Goal: Task Accomplishment & Management: Manage account settings

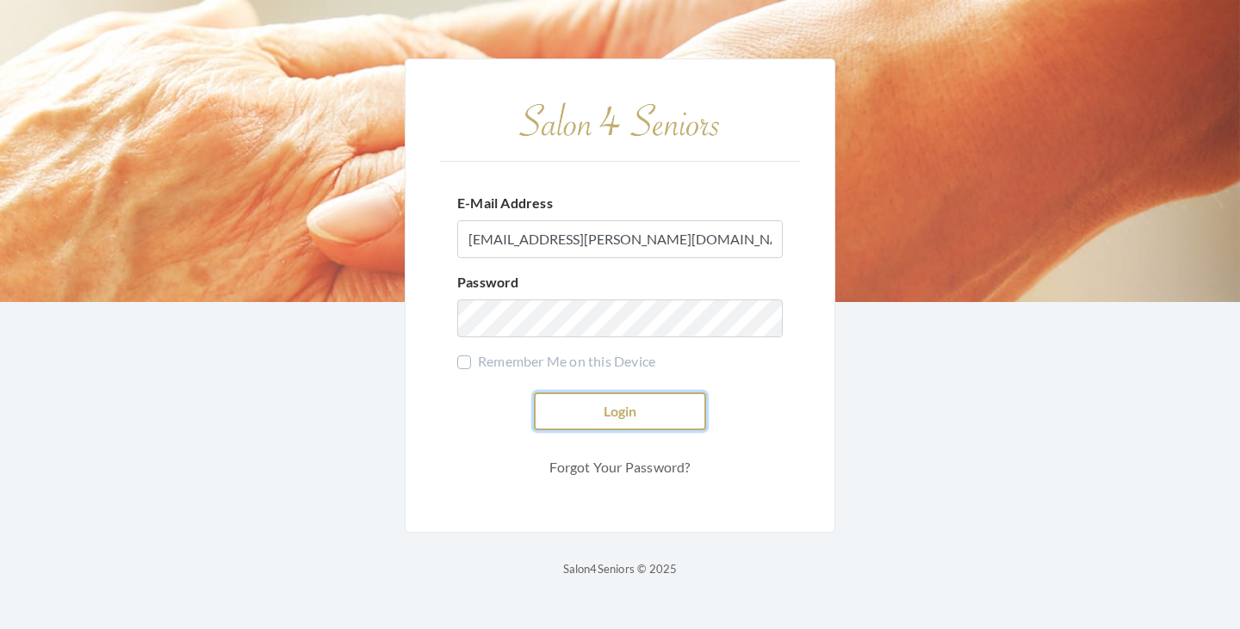
click at [619, 407] on button "Login" at bounding box center [620, 412] width 172 height 38
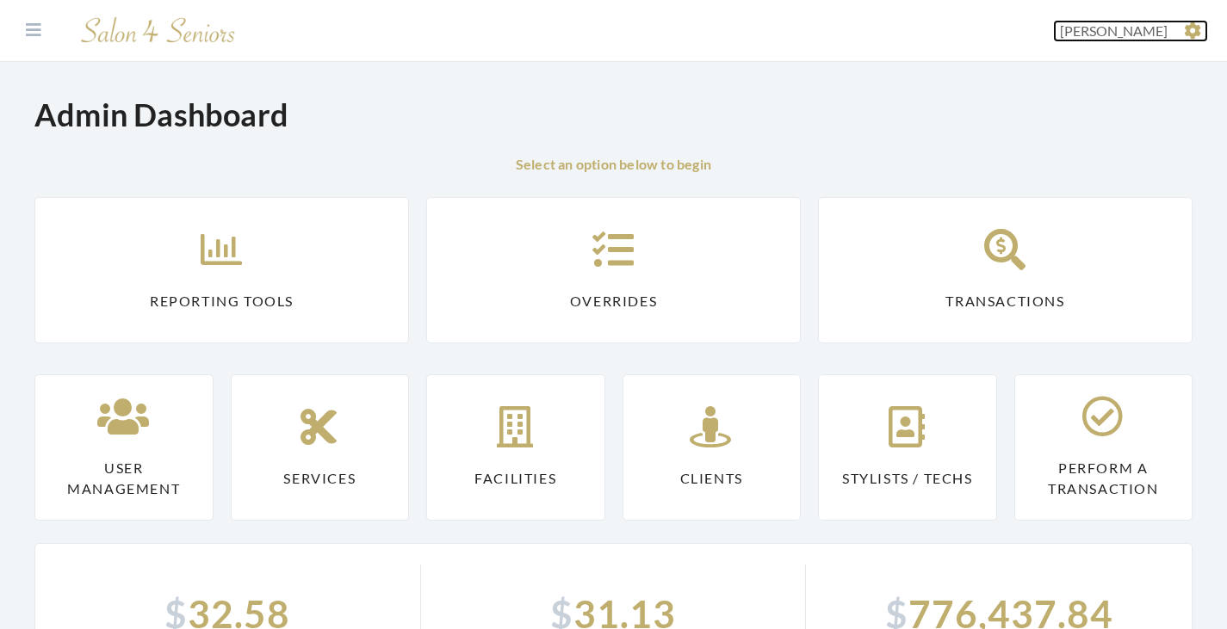
click at [1196, 30] on icon at bounding box center [1192, 30] width 17 height 17
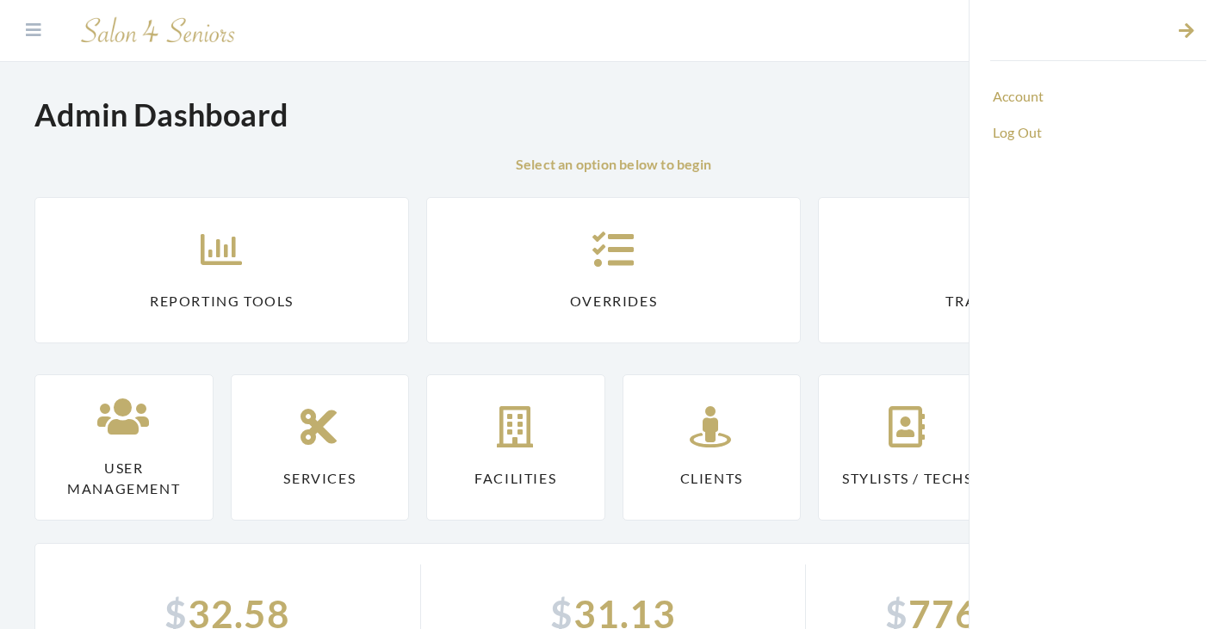
click at [872, 90] on div "Admin Dashboard" at bounding box center [613, 108] width 1158 height 92
click at [1018, 102] on link "Account" at bounding box center [1098, 96] width 216 height 29
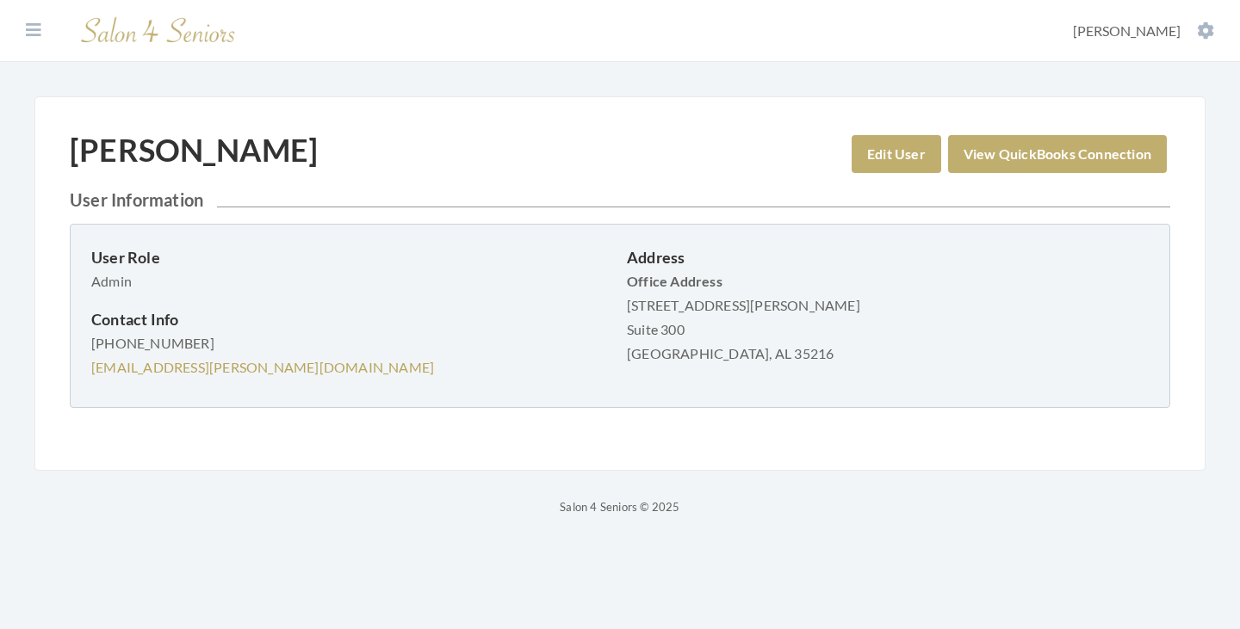
click at [25, 42] on section "Dashboard Facilities Services All Clients User Management Stylists / Techs Repo…" at bounding box center [620, 31] width 1240 height 62
click at [32, 33] on icon at bounding box center [33, 30] width 15 height 17
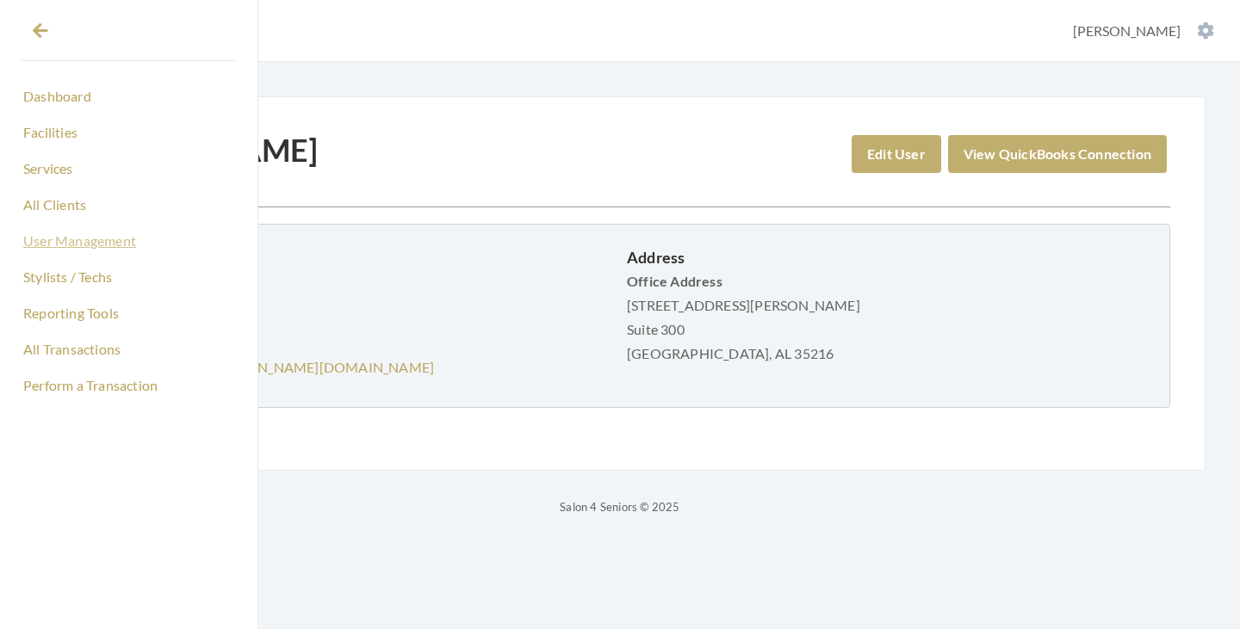
click at [71, 241] on link "User Management" at bounding box center [129, 240] width 216 height 29
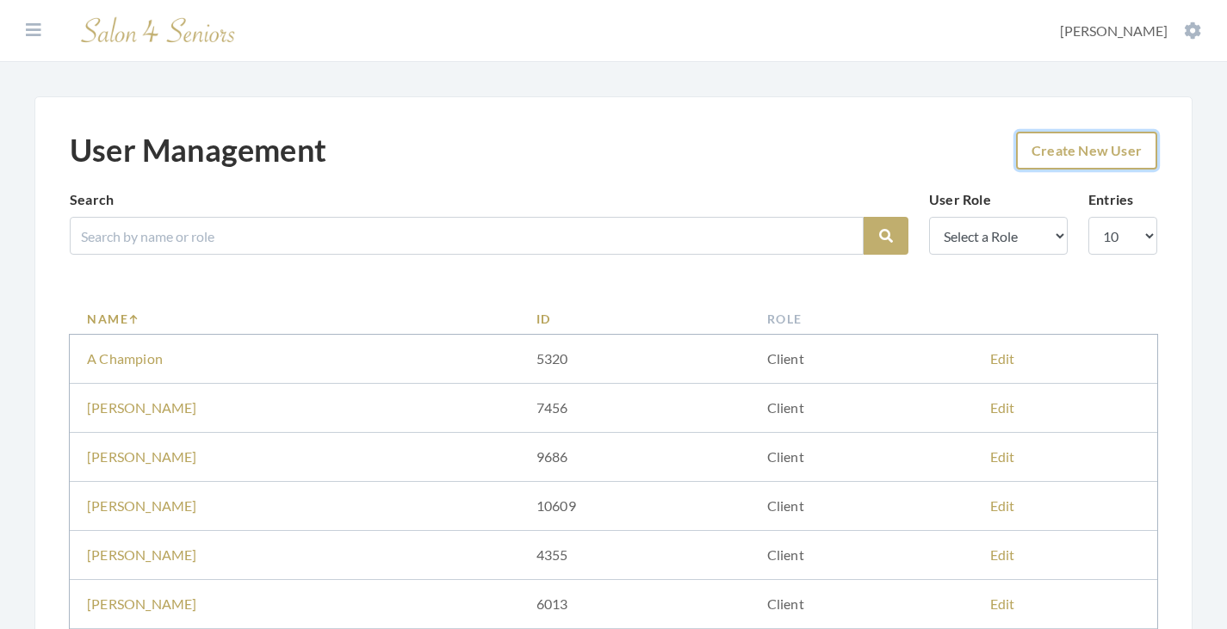
click at [1080, 154] on link "Create New User" at bounding box center [1086, 151] width 141 height 38
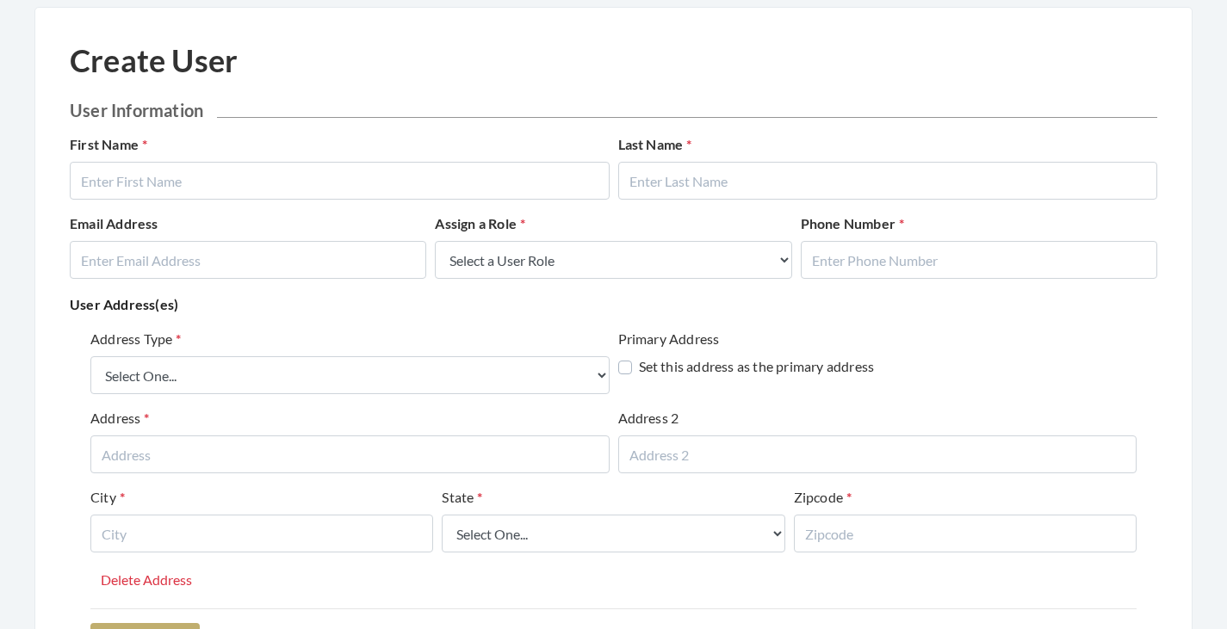
scroll to position [44, 0]
